Goal: Navigation & Orientation: Find specific page/section

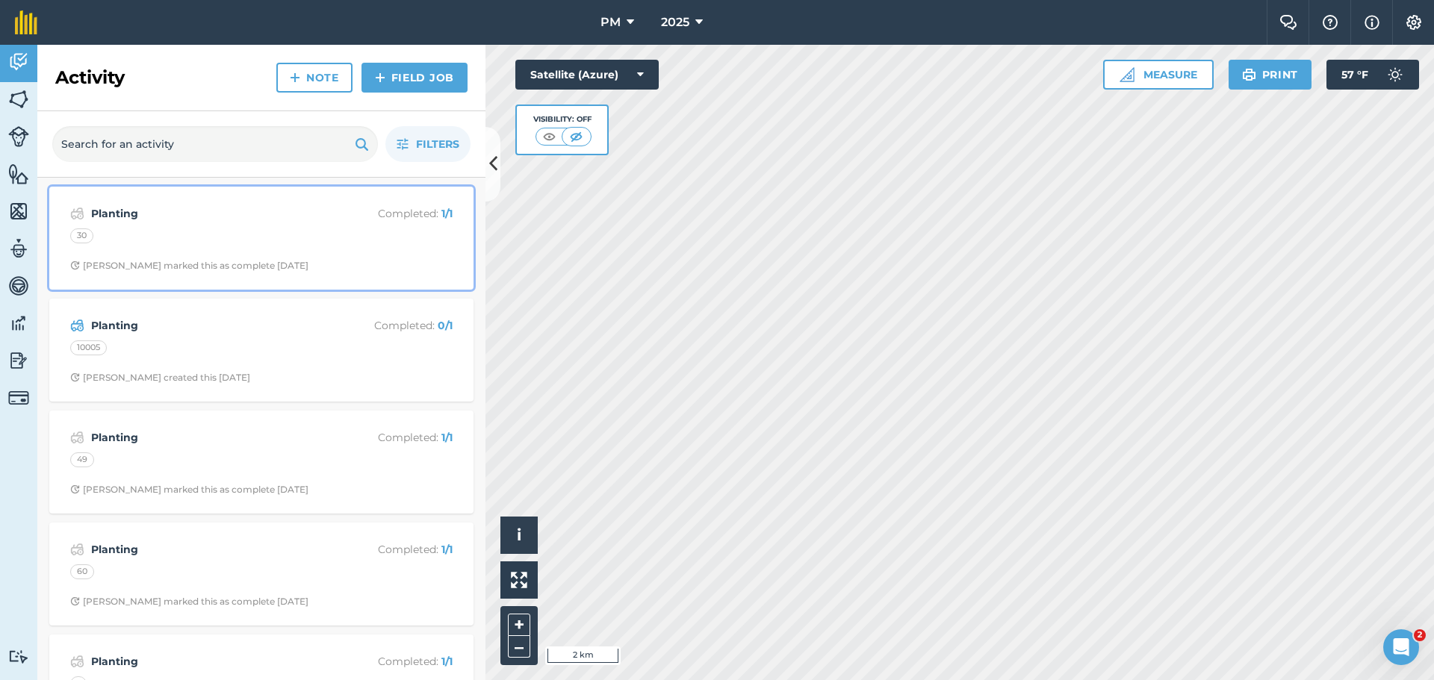
click at [269, 248] on div "Planting Completed : 1 / 1 30 [PERSON_NAME] marked this as complete [DATE]" at bounding box center [261, 238] width 406 height 85
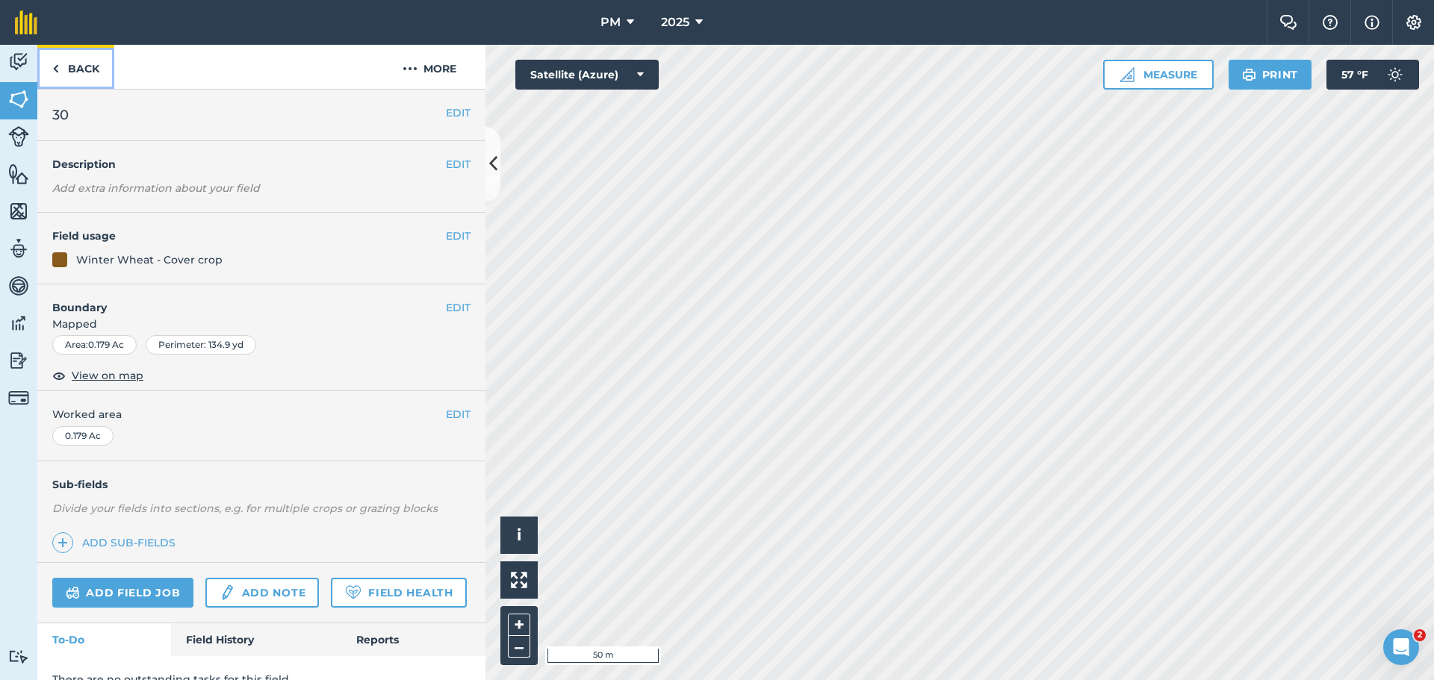
click at [86, 68] on link "Back" at bounding box center [75, 67] width 77 height 44
click at [90, 73] on link "Back" at bounding box center [75, 67] width 77 height 44
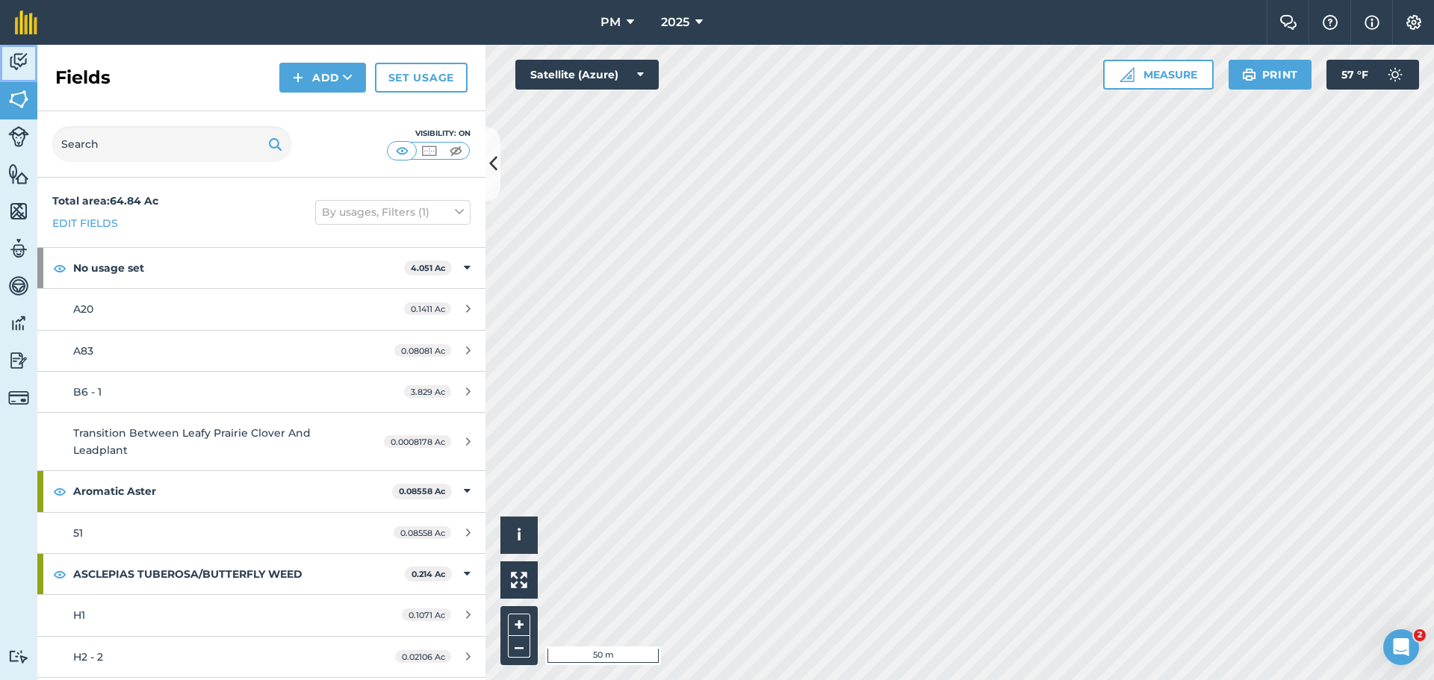
click at [16, 69] on img at bounding box center [18, 62] width 21 height 22
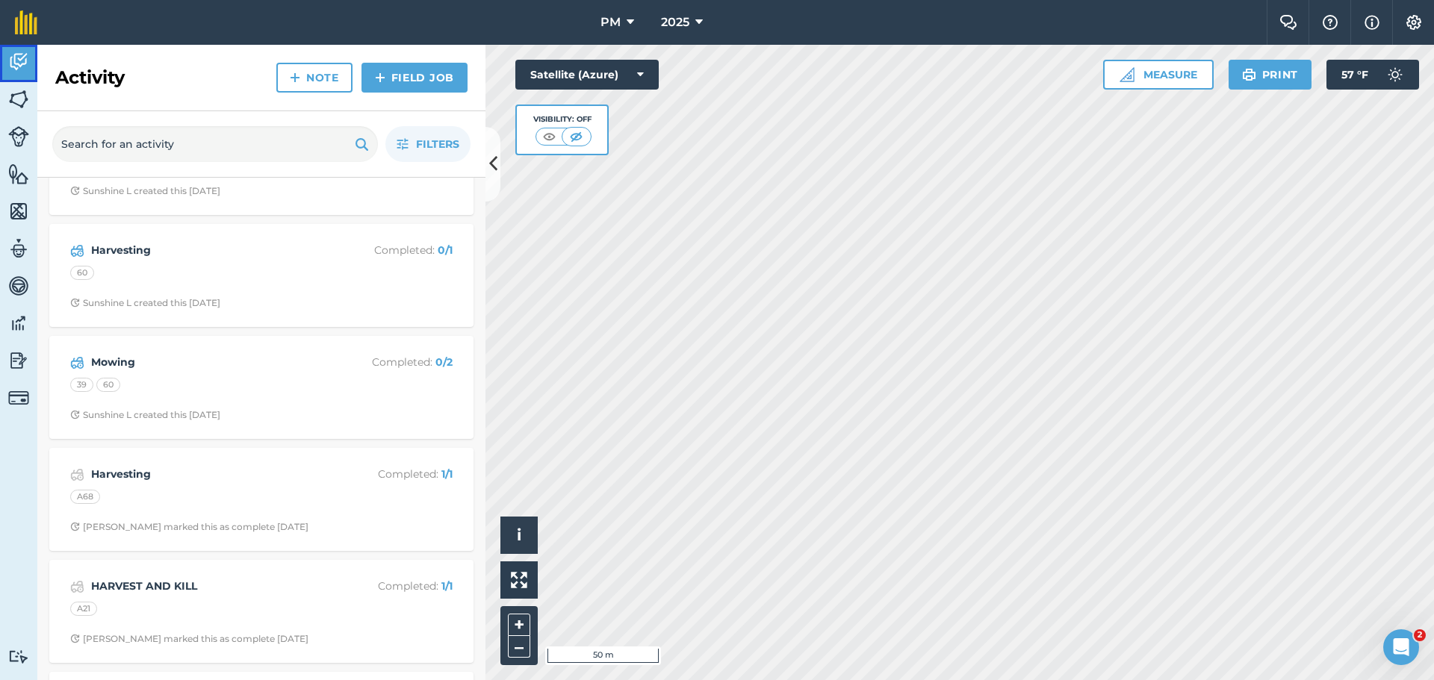
scroll to position [2688, 0]
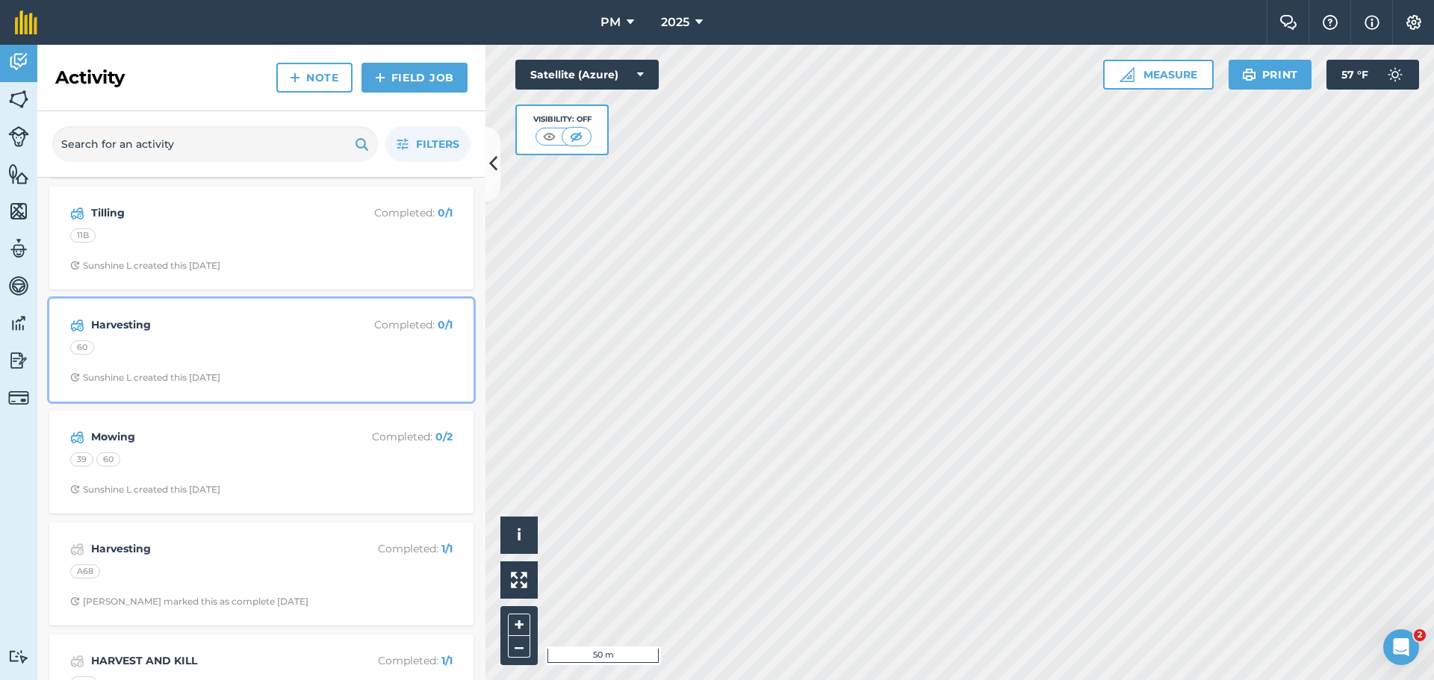
click at [202, 347] on div "60" at bounding box center [261, 349] width 382 height 19
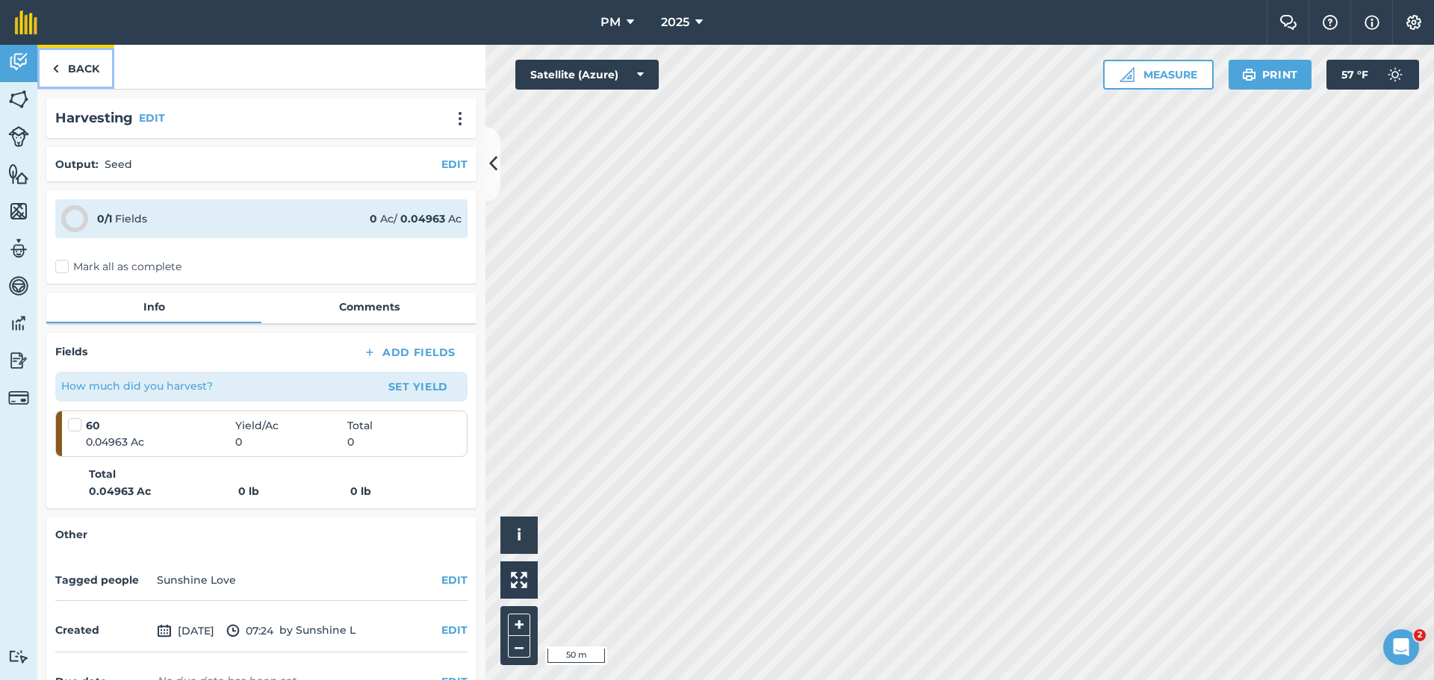
click at [102, 63] on link "Back" at bounding box center [75, 67] width 77 height 44
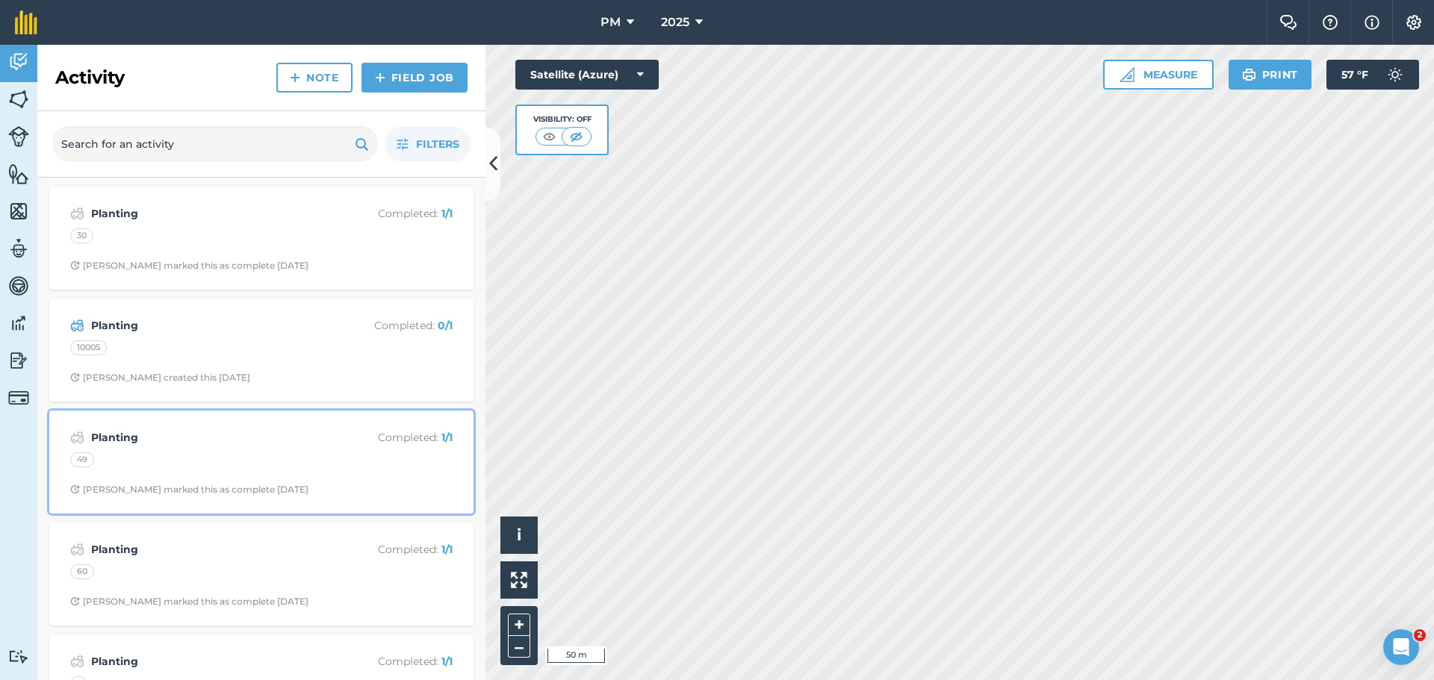
click at [192, 491] on div "[PERSON_NAME] marked this as complete [DATE]" at bounding box center [189, 490] width 238 height 12
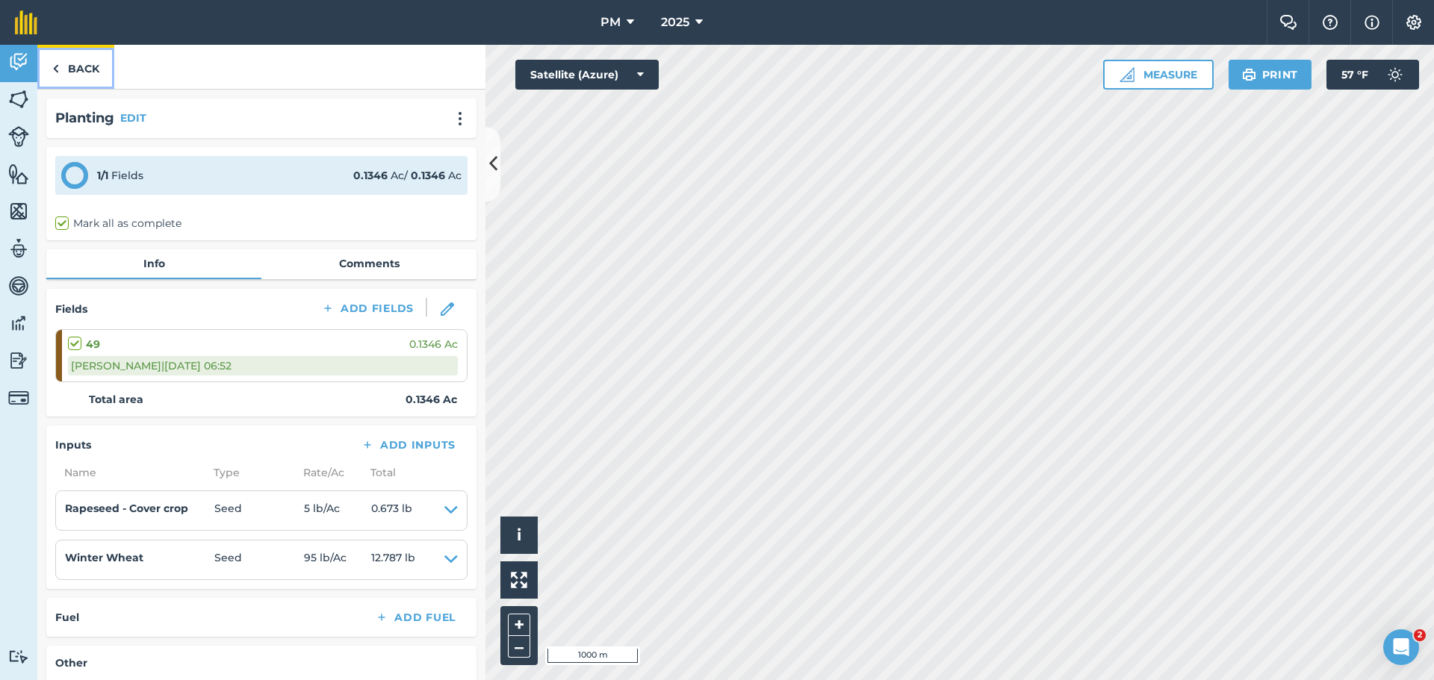
click at [70, 68] on link "Back" at bounding box center [75, 67] width 77 height 44
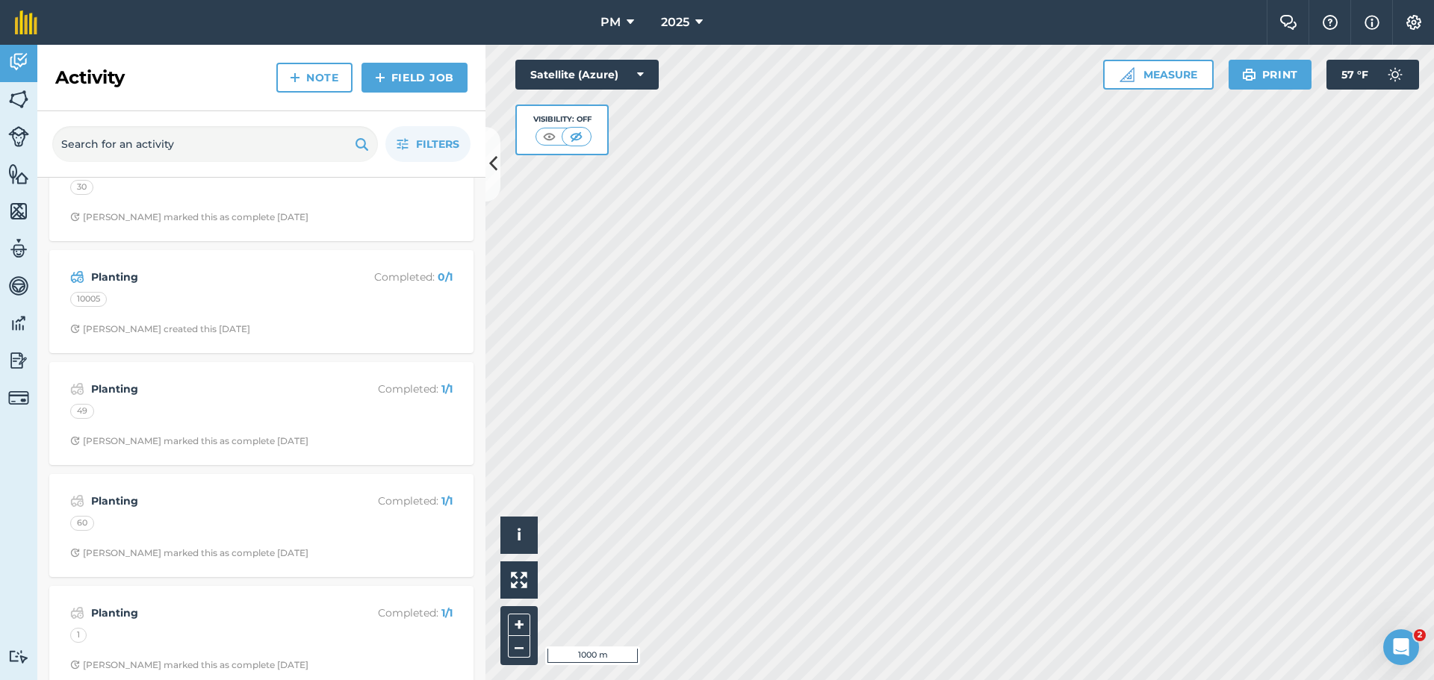
scroll to position [75, 0]
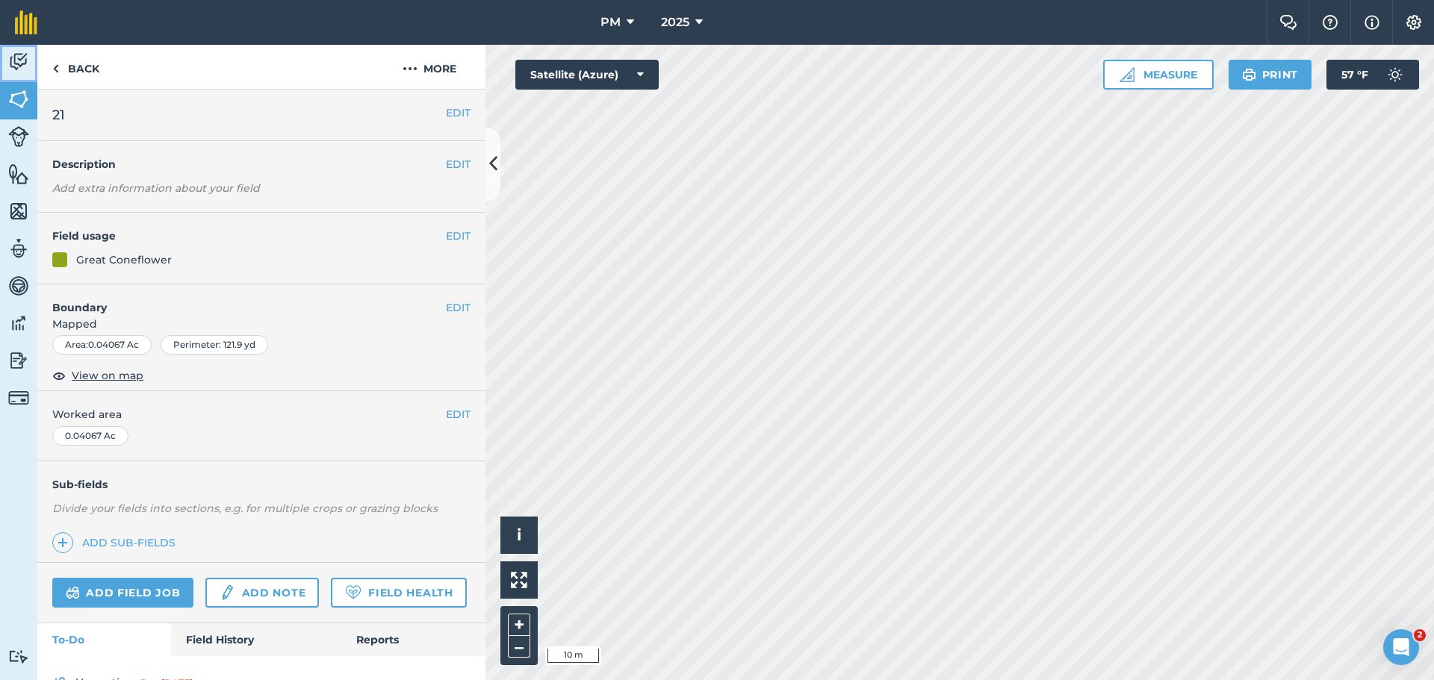
click at [16, 51] on img at bounding box center [18, 62] width 21 height 22
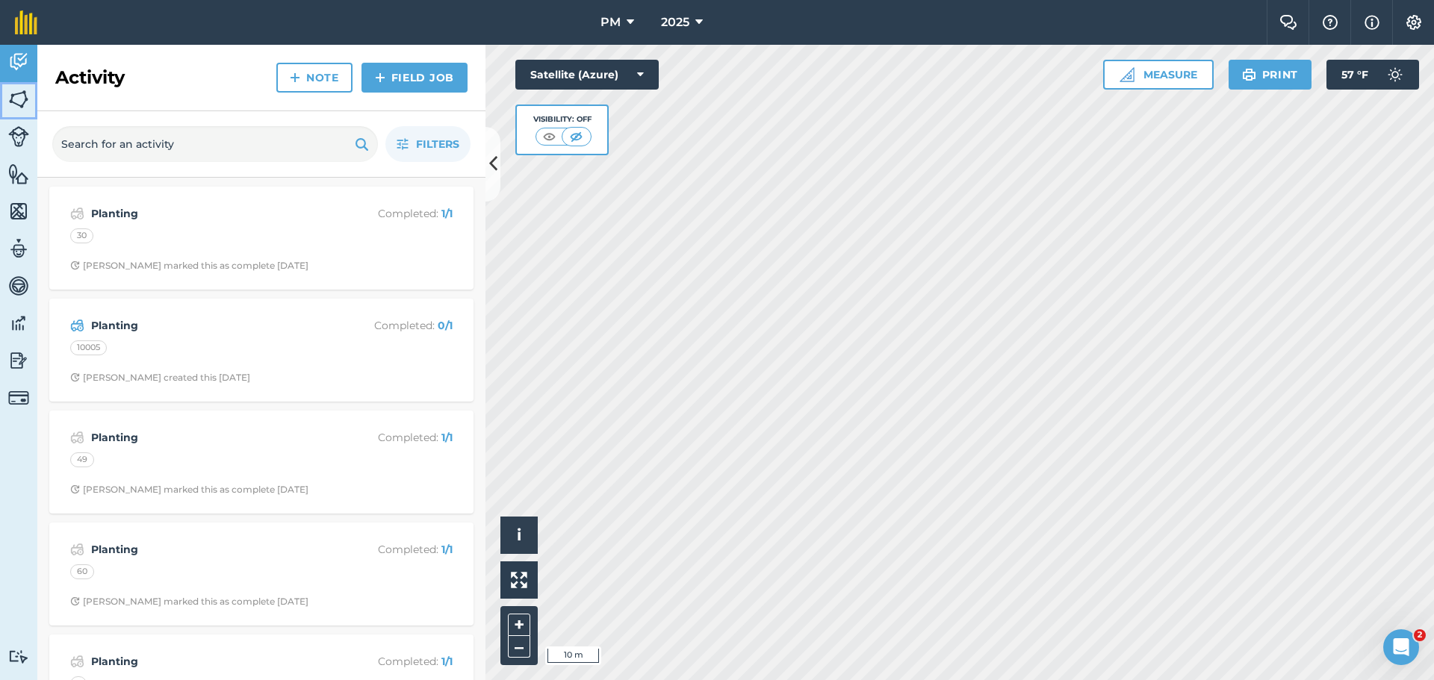
click at [17, 101] on img at bounding box center [18, 99] width 21 height 22
